Goal: Task Accomplishment & Management: Complete application form

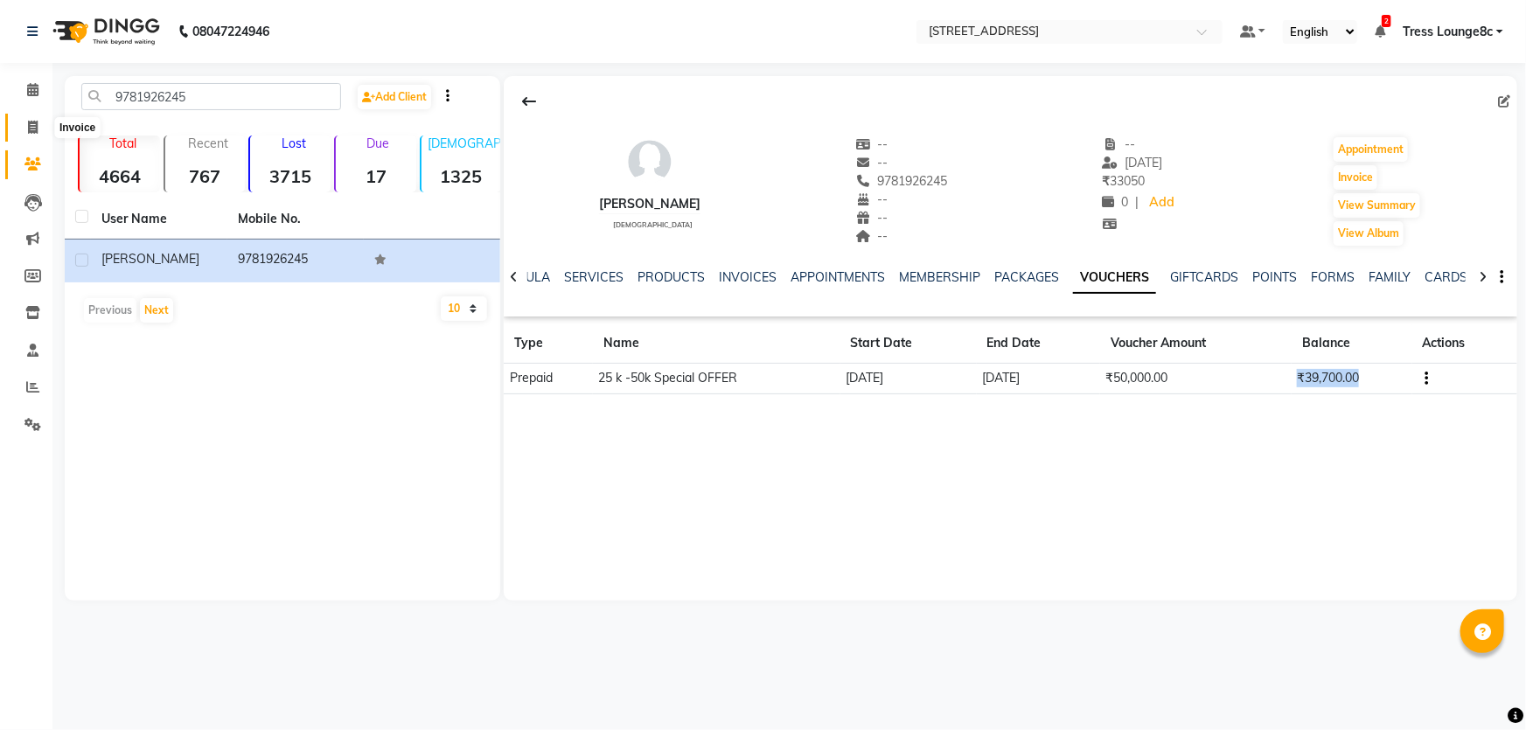
click at [35, 135] on span at bounding box center [32, 128] width 31 height 20
select select "service"
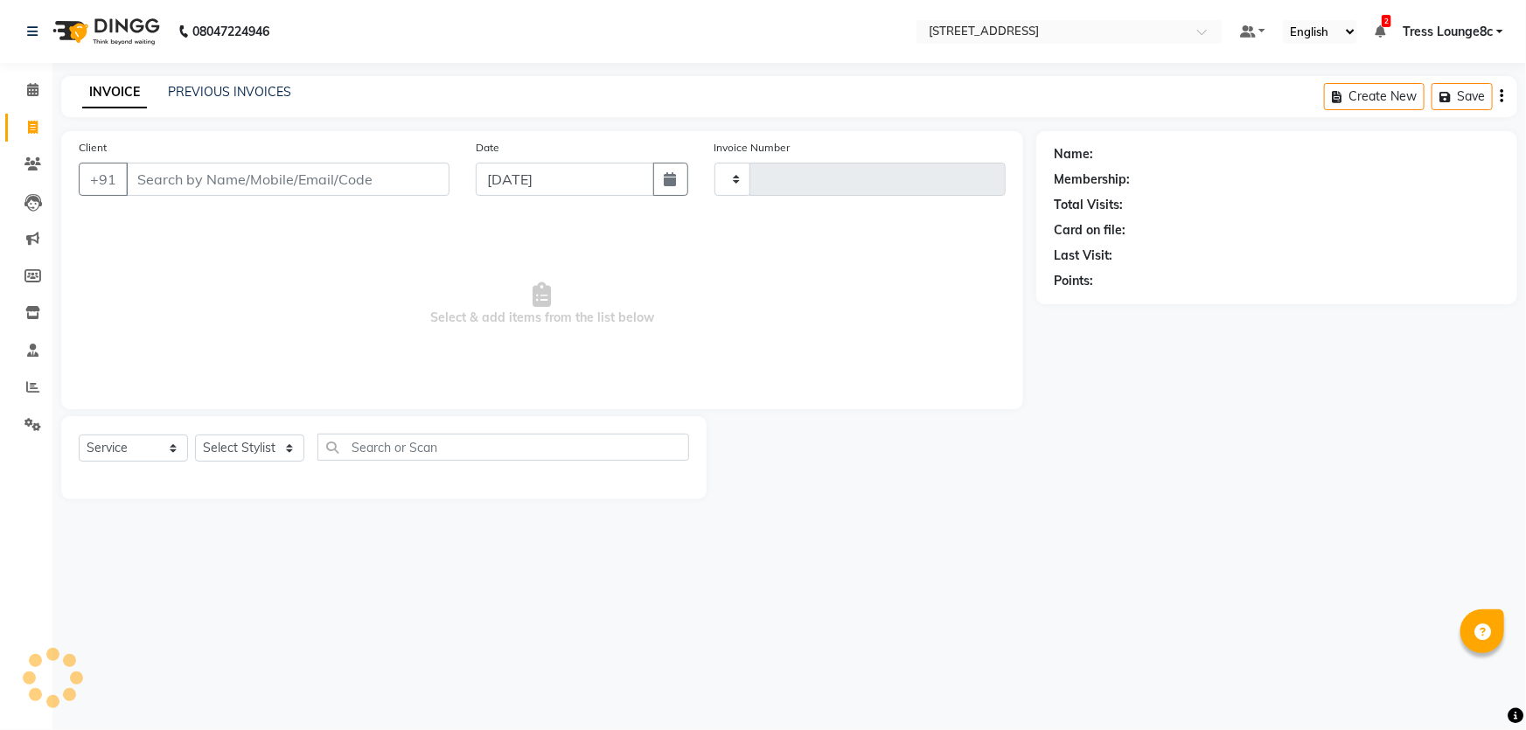
type input "2350"
select select "5703"
click at [163, 185] on input "Client" at bounding box center [288, 179] width 324 height 33
type input "9781926245"
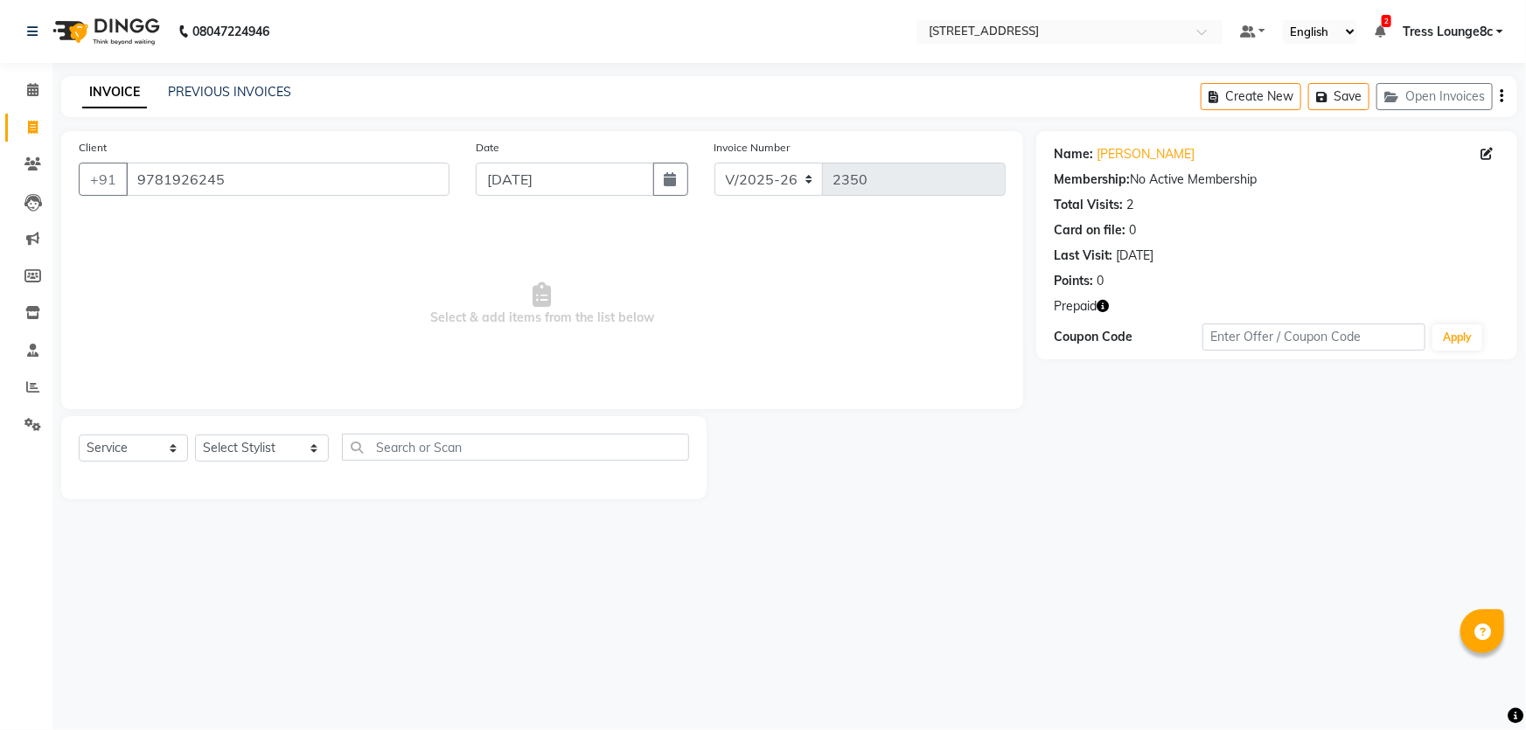
click at [1100, 311] on icon "button" at bounding box center [1103, 306] width 12 height 12
click at [1113, 308] on div "Prepaid" at bounding box center [1277, 306] width 446 height 18
click at [185, 464] on div "Select Service Product Membership Package Voucher Prepaid Gift Card Select Styl…" at bounding box center [384, 454] width 611 height 41
click at [211, 449] on select "Select Stylist [PERSON_NAME] [PERSON_NAME] [PERSON_NAME] [PERSON_NAME] sir Bony…" at bounding box center [262, 448] width 134 height 27
select select "47437"
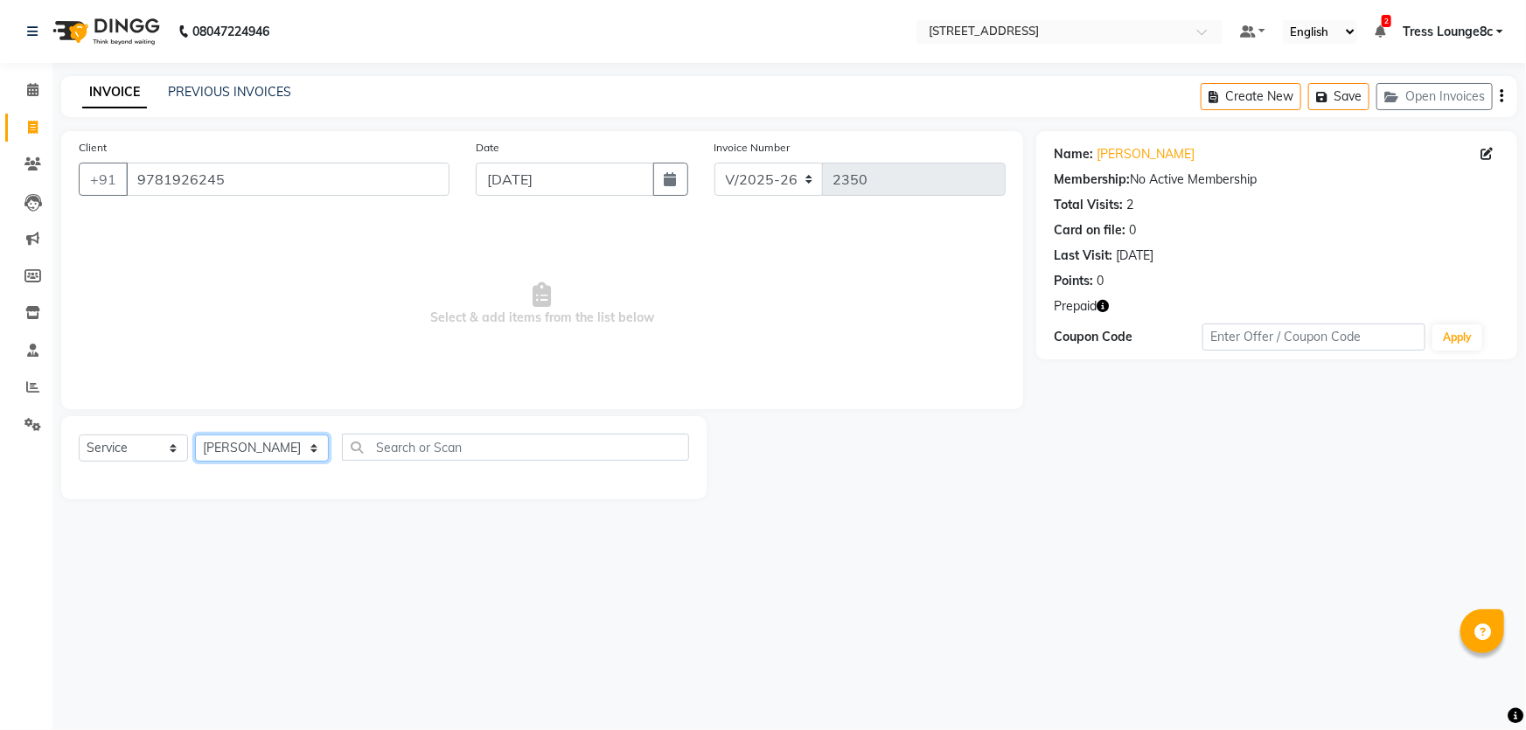
click at [195, 435] on select "Select Stylist [PERSON_NAME] [PERSON_NAME] [PERSON_NAME] [PERSON_NAME] sir Bony…" at bounding box center [262, 448] width 134 height 27
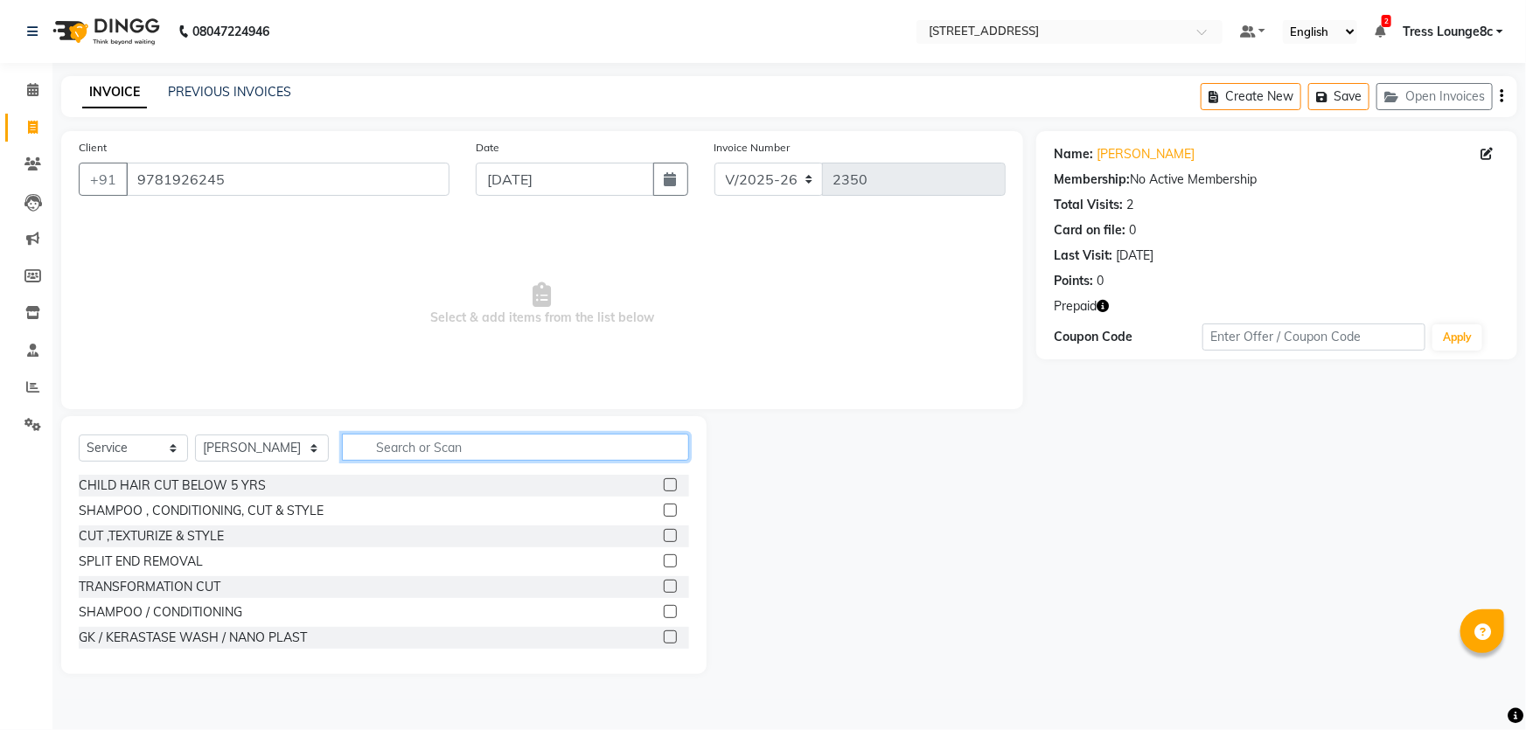
click at [410, 445] on input "text" at bounding box center [515, 447] width 347 height 27
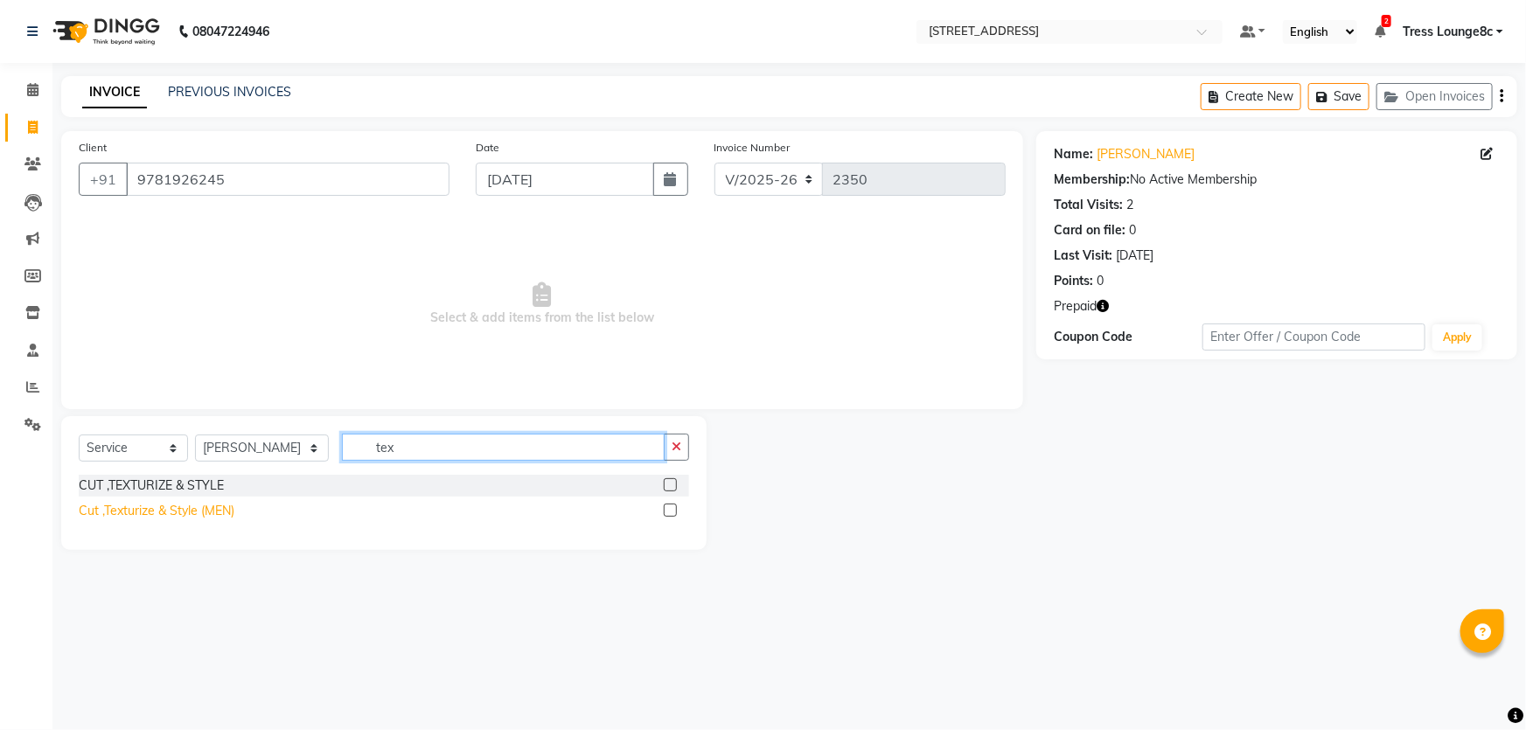
type input "tex"
click at [206, 513] on div "Cut ,Texturize & Style (MEN)" at bounding box center [157, 511] width 156 height 18
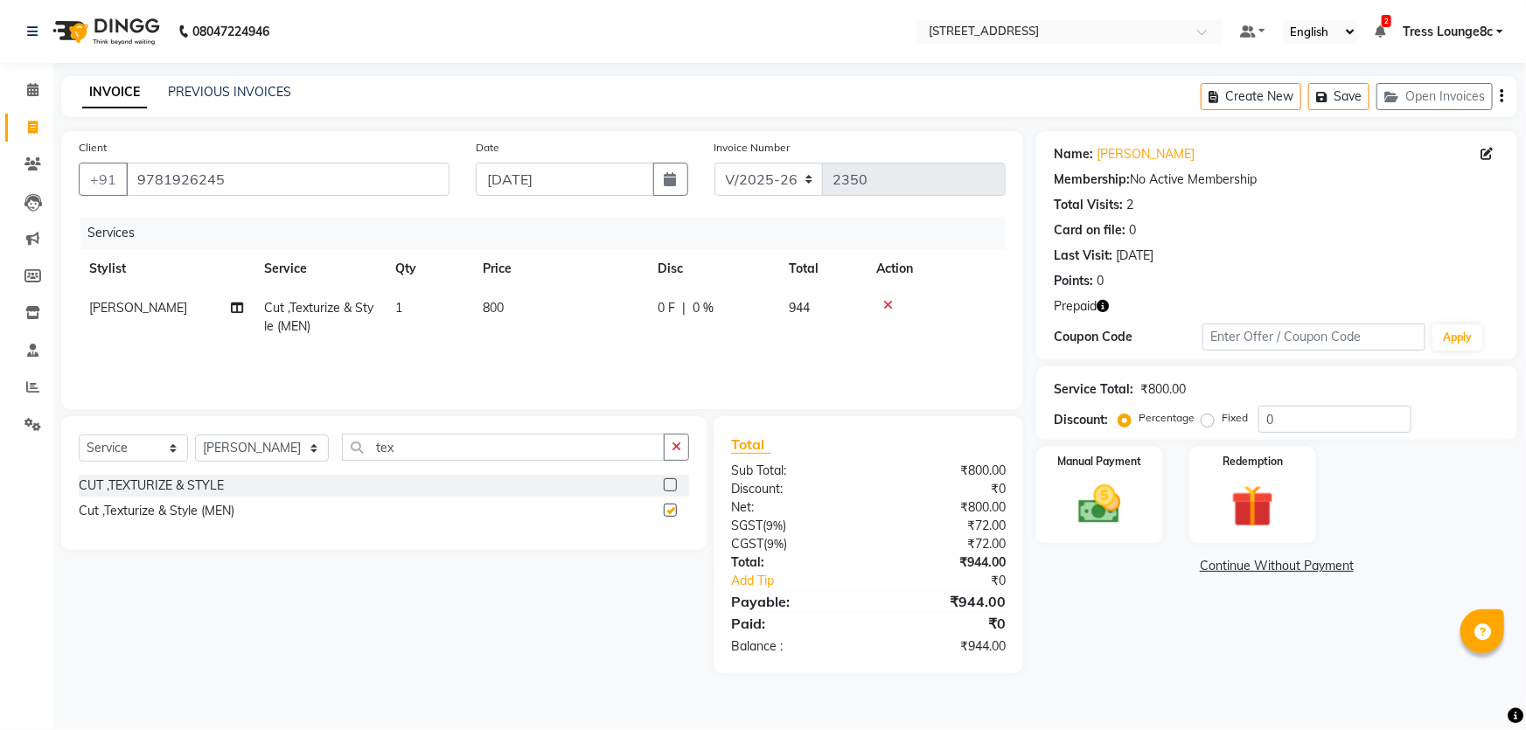
checkbox input "false"
click at [1222, 424] on label "Fixed" at bounding box center [1235, 418] width 26 height 16
click at [1205, 424] on input "Fixed" at bounding box center [1211, 418] width 12 height 12
radio input "true"
drag, startPoint x: 1269, startPoint y: 419, endPoint x: 1184, endPoint y: 429, distance: 85.4
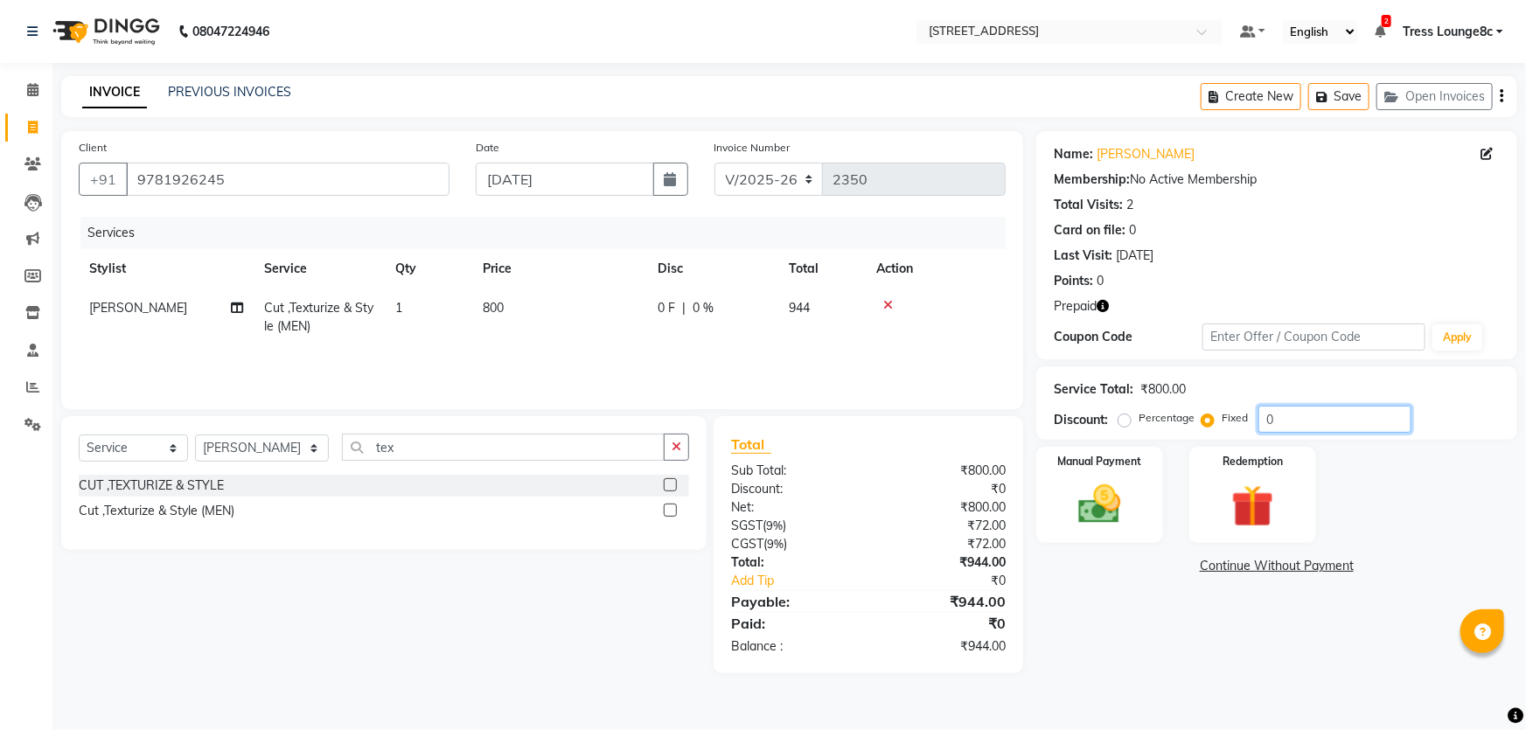
click at [1184, 429] on div "Percentage Fixed 0" at bounding box center [1267, 419] width 290 height 27
click at [1312, 482] on div "Redemption" at bounding box center [1253, 495] width 132 height 101
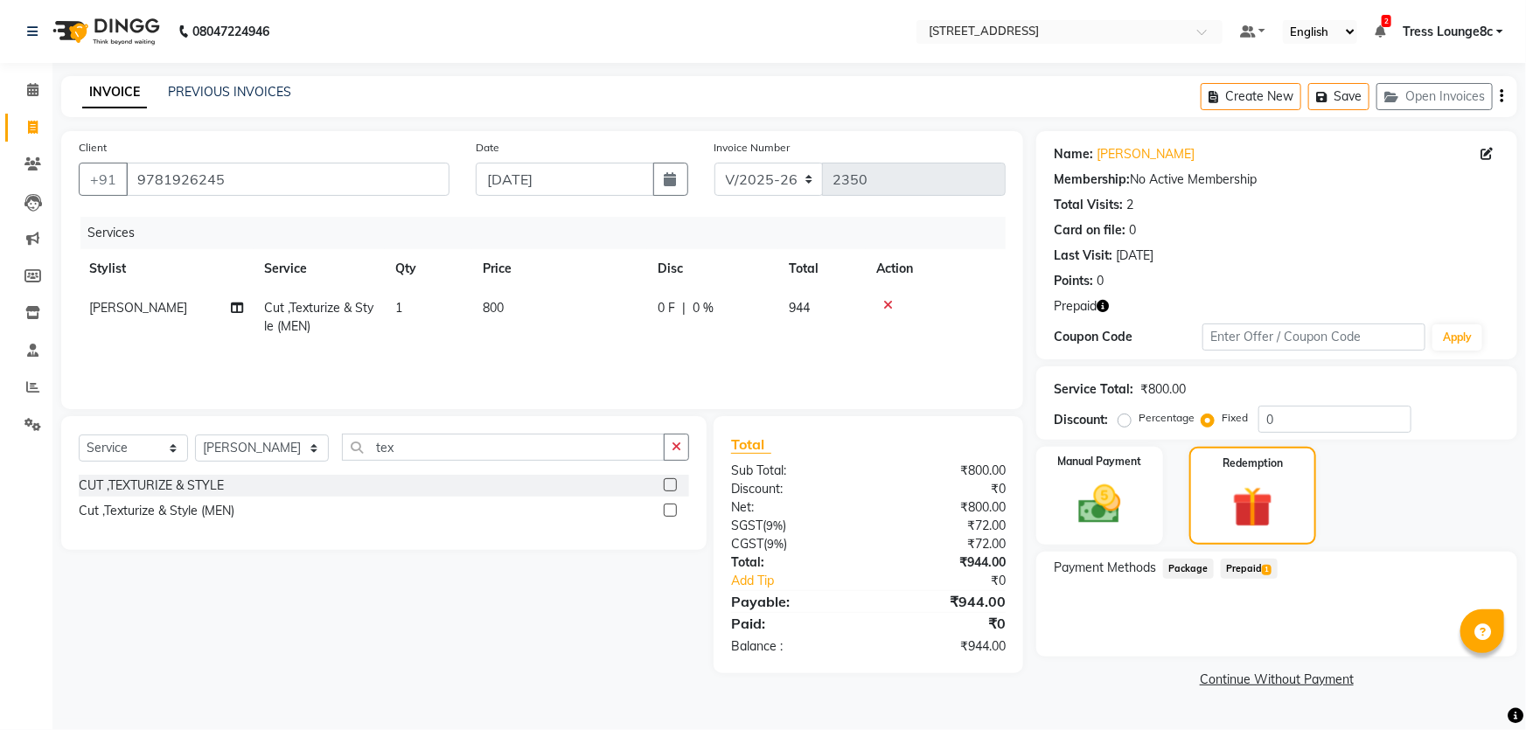
click at [1253, 556] on div "Payment Methods Package Prepaid 1" at bounding box center [1276, 604] width 481 height 105
click at [1268, 572] on span "1" at bounding box center [1267, 570] width 10 height 10
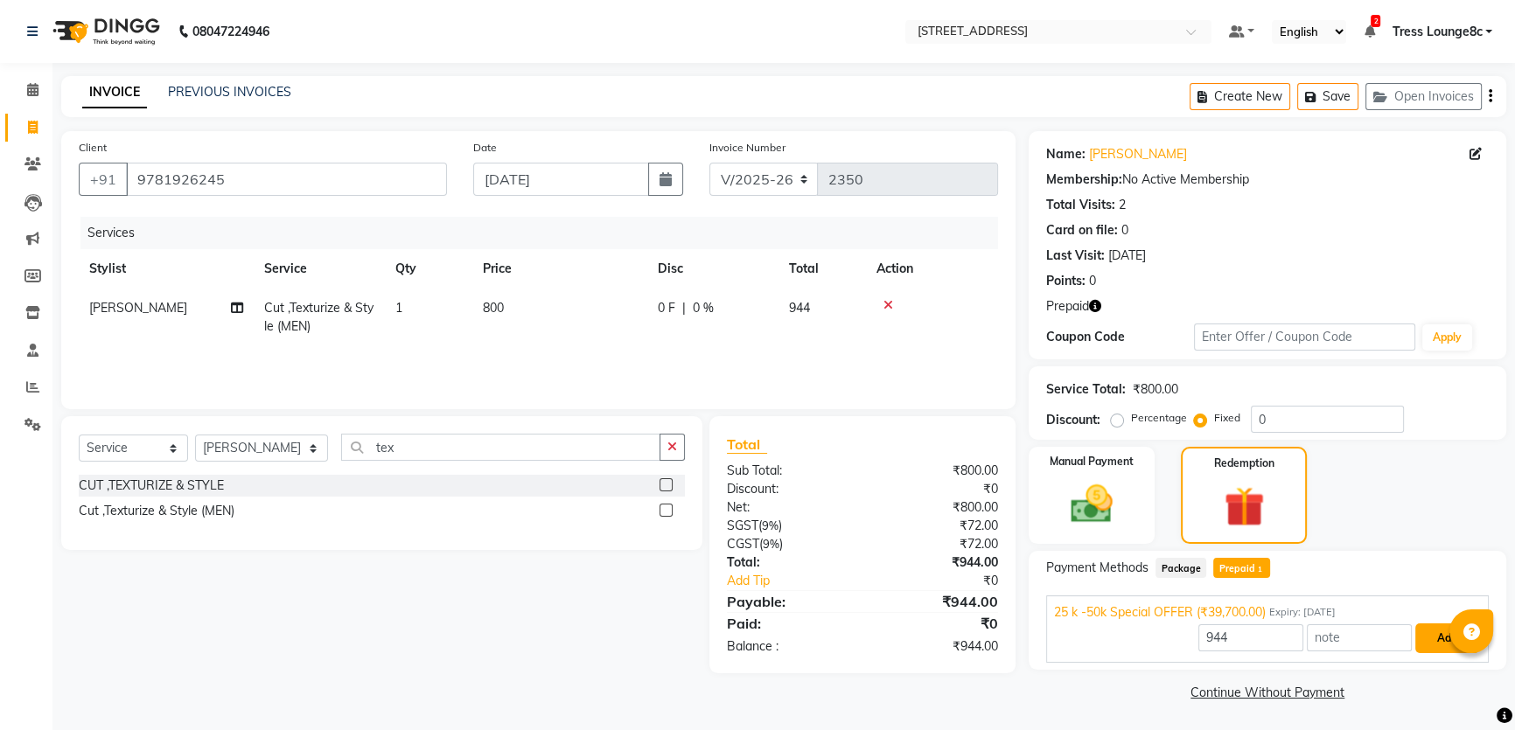
click at [1438, 642] on button "Add" at bounding box center [1447, 639] width 64 height 30
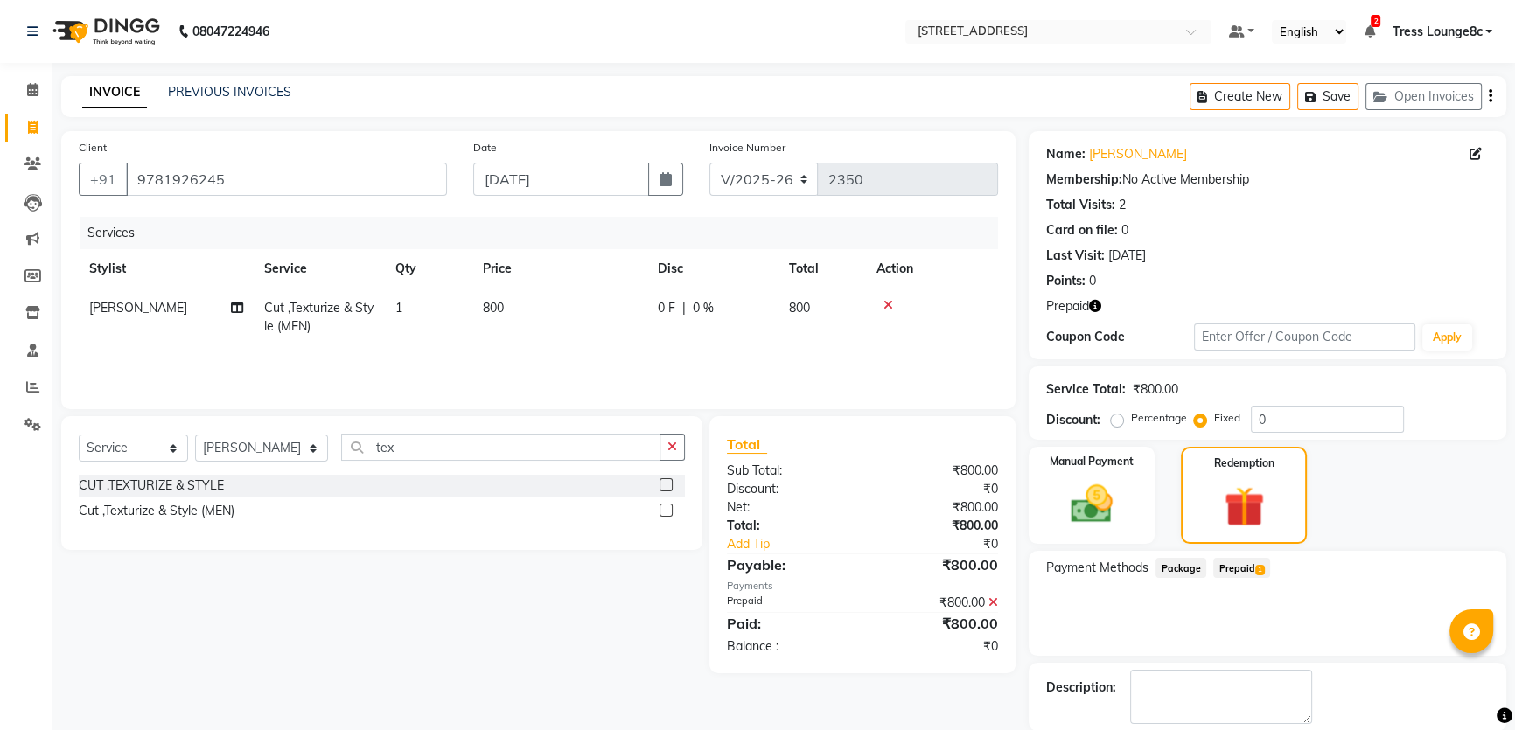
scroll to position [86, 0]
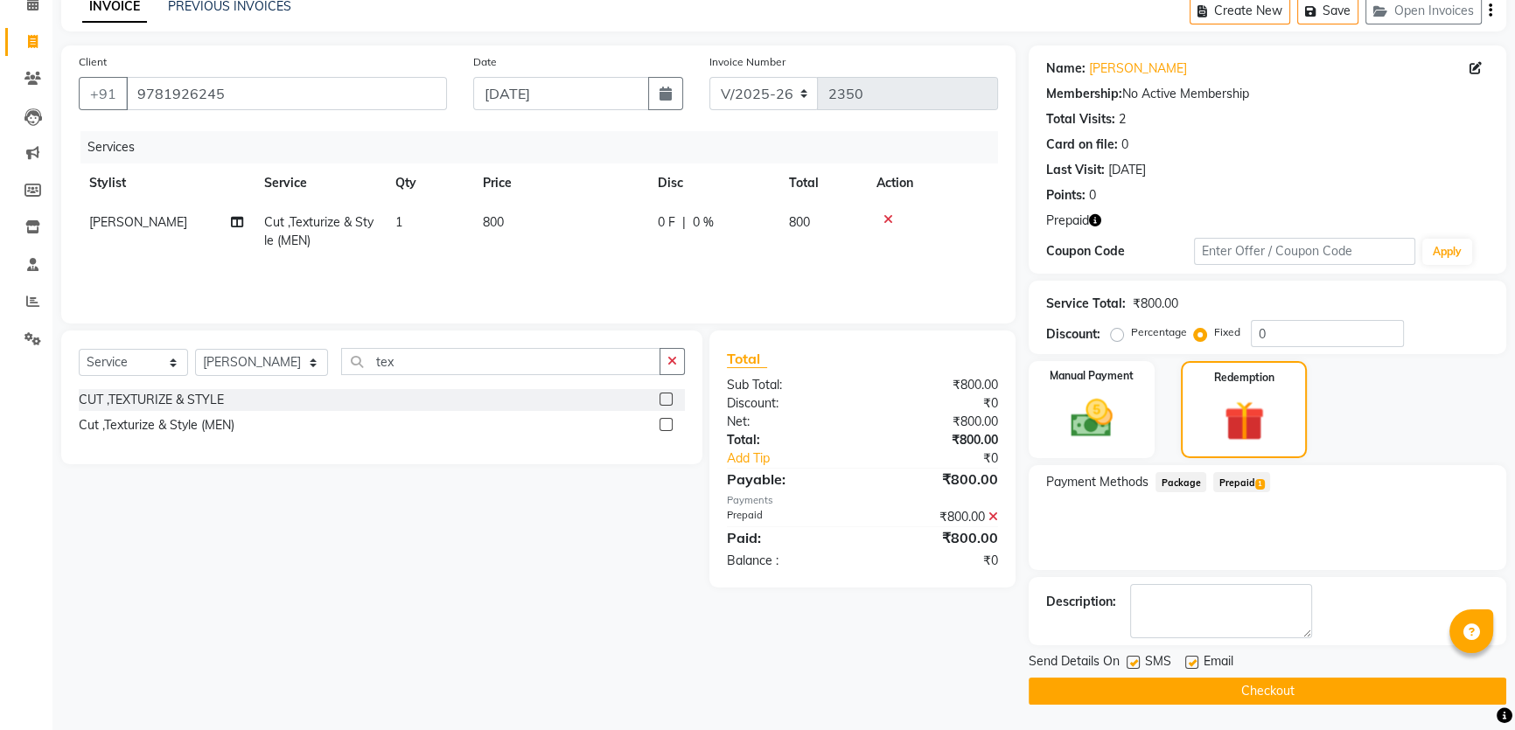
click at [1134, 663] on label at bounding box center [1133, 662] width 13 height 13
click at [1134, 663] on input "checkbox" at bounding box center [1132, 663] width 11 height 11
checkbox input "false"
click at [1143, 685] on button "Checkout" at bounding box center [1268, 691] width 478 height 27
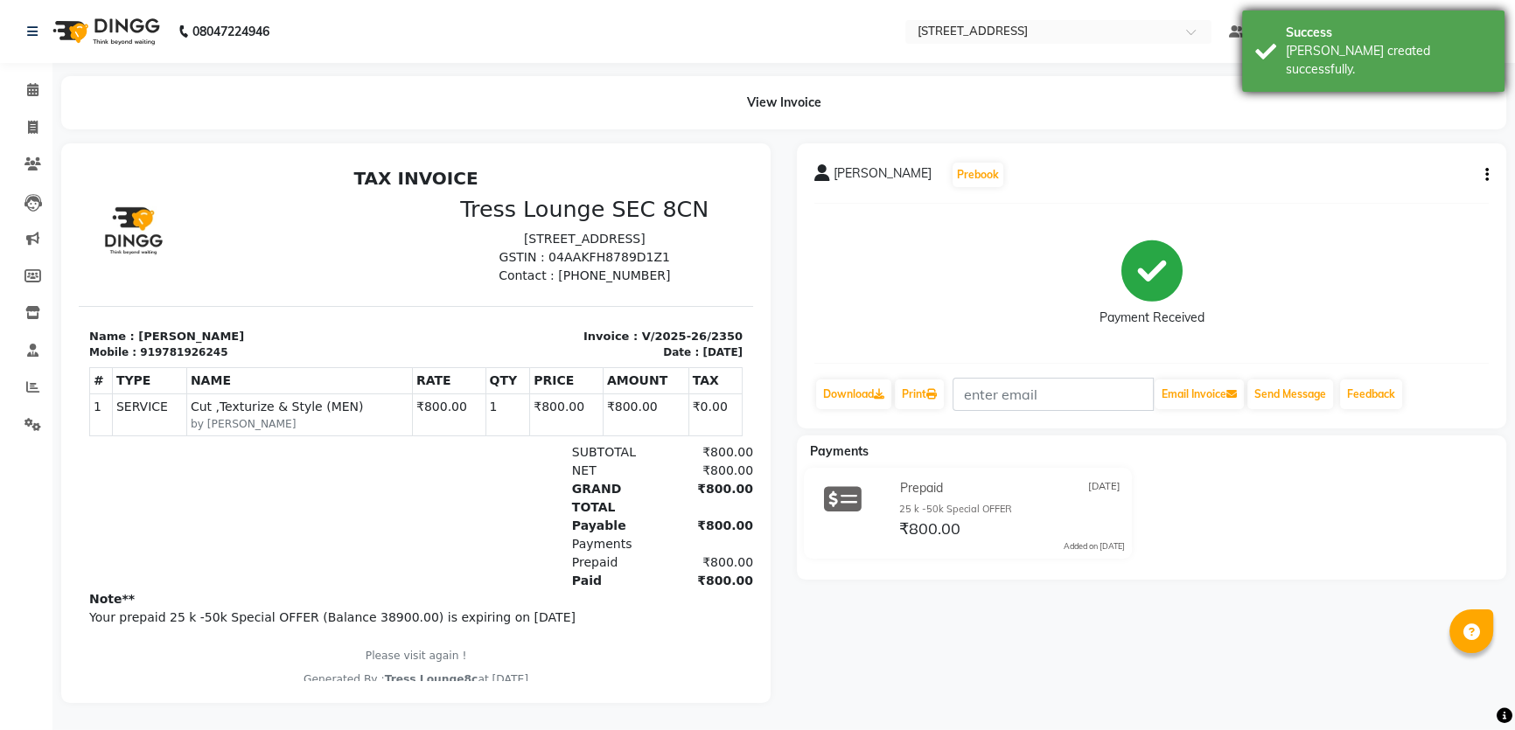
click at [1490, 20] on div "Success [PERSON_NAME] created successfully." at bounding box center [1373, 50] width 262 height 81
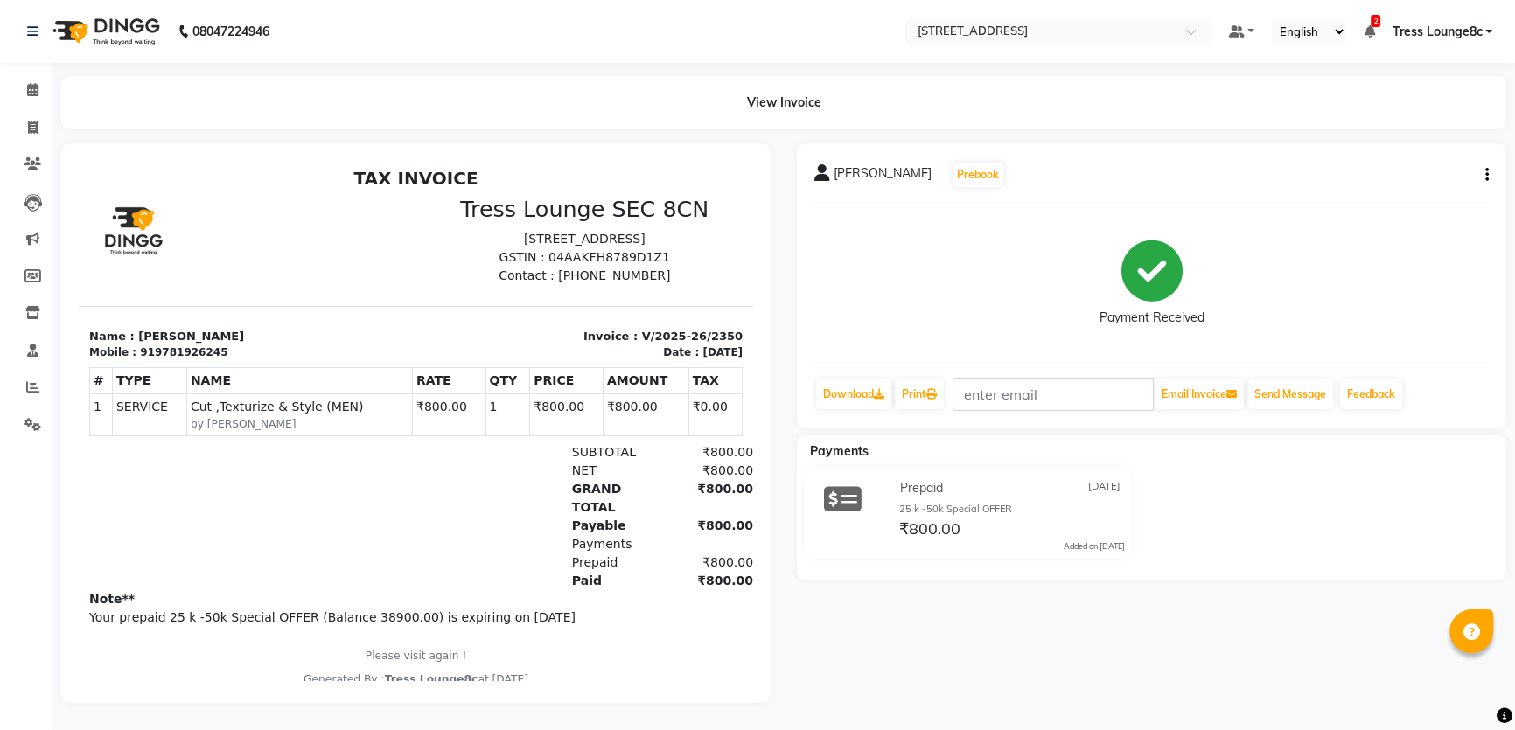
click at [1478, 31] on span "Tress Lounge8c" at bounding box center [1437, 32] width 90 height 18
click at [1406, 108] on link "Sign out" at bounding box center [1402, 120] width 160 height 27
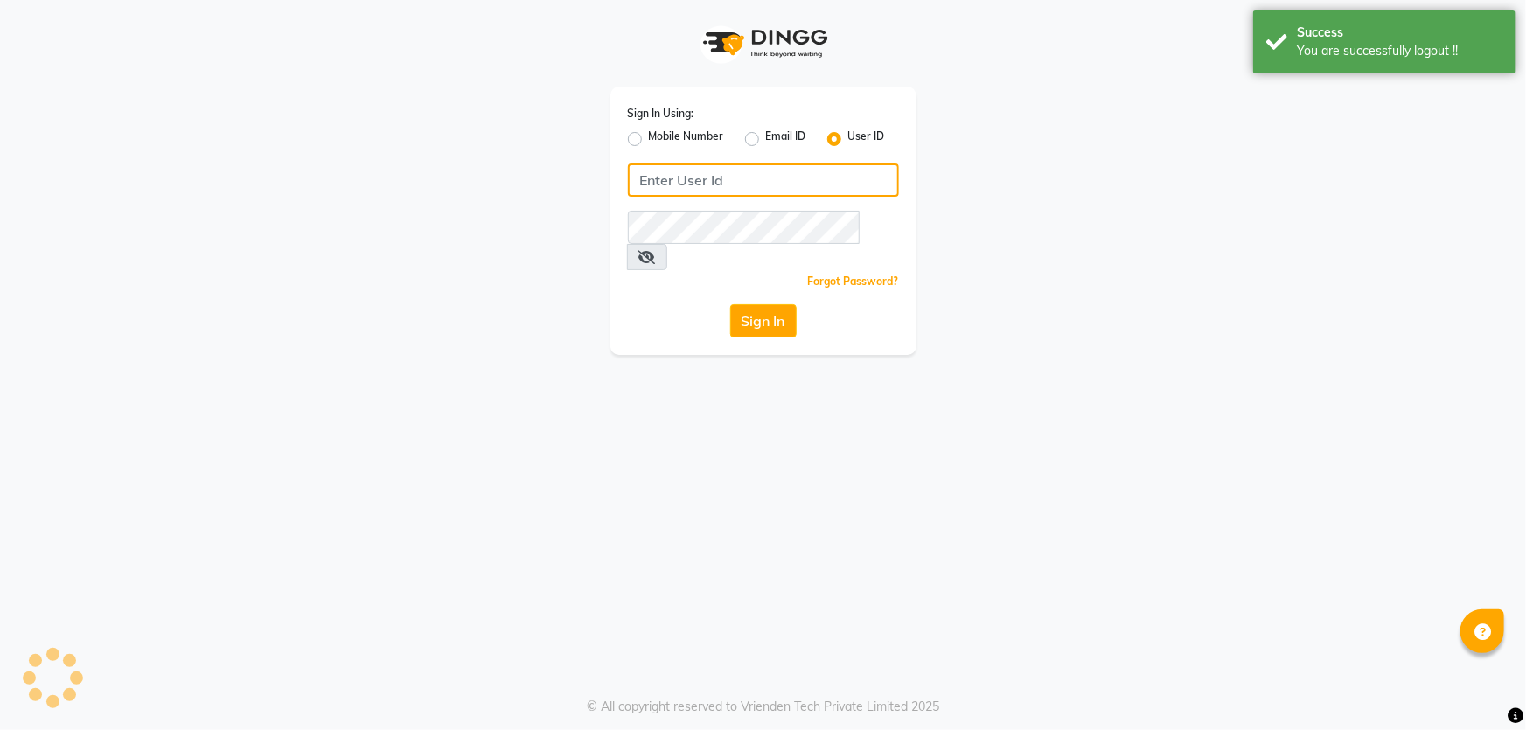
type input "6239163922"
click at [703, 142] on label "Mobile Number" at bounding box center [686, 139] width 75 height 21
click at [660, 140] on input "Mobile Number" at bounding box center [654, 134] width 11 height 11
radio input "true"
radio input "false"
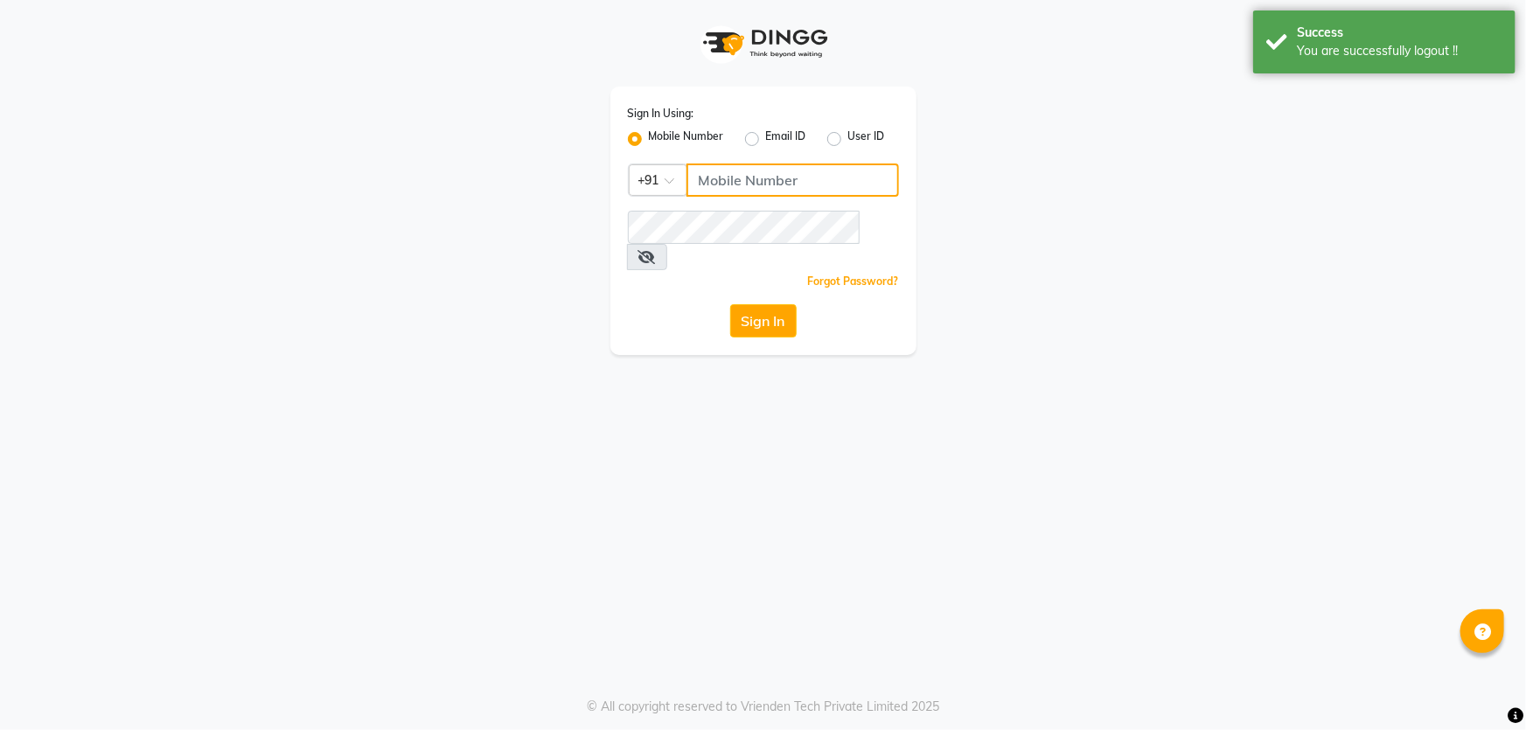
click at [701, 165] on input "Username" at bounding box center [793, 180] width 213 height 33
type input "1724656581"
click at [743, 304] on button "Sign In" at bounding box center [763, 320] width 66 height 33
